Goal: Transaction & Acquisition: Purchase product/service

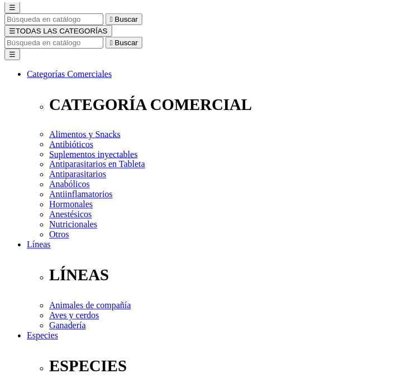
scroll to position [112, 0]
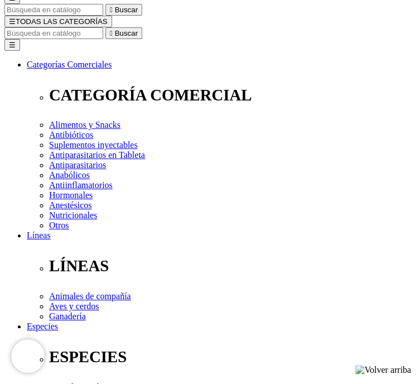
drag, startPoint x: 288, startPoint y: 114, endPoint x: 217, endPoint y: 113, distance: 70.9
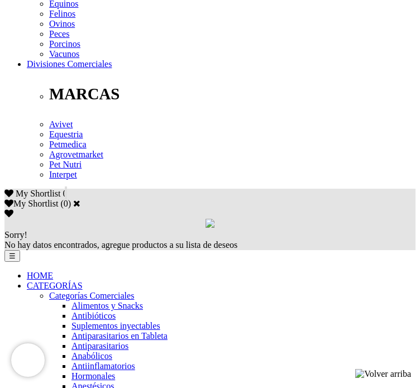
scroll to position [670, 0]
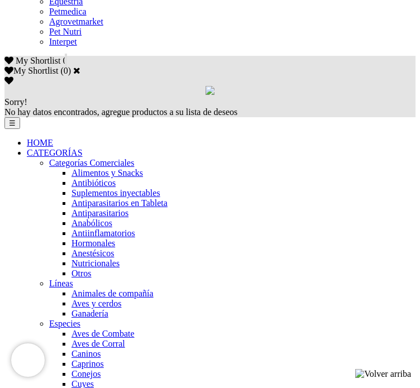
select select "84"
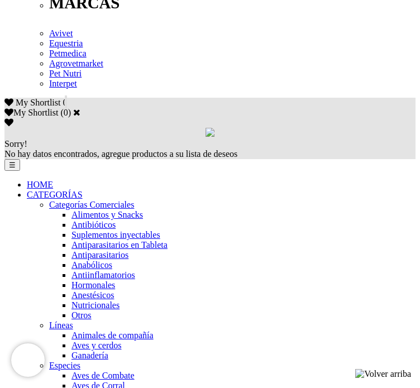
select select "84"
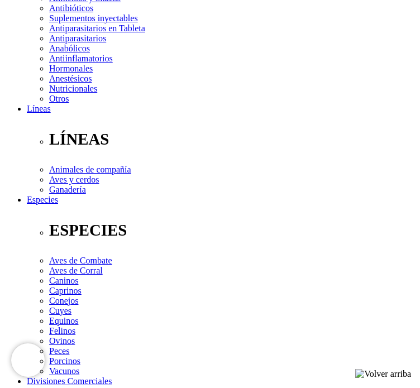
scroll to position [447, 0]
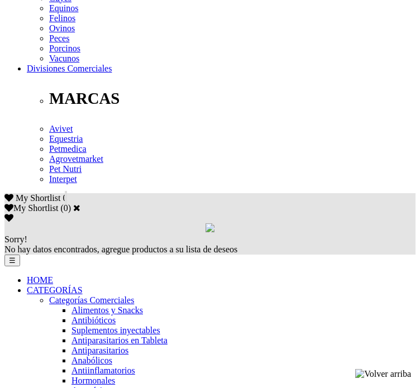
scroll to position [558, 0]
